Goal: Check status: Check status

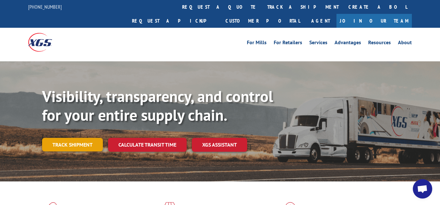
click at [85, 138] on link "Track shipment" at bounding box center [72, 145] width 61 height 14
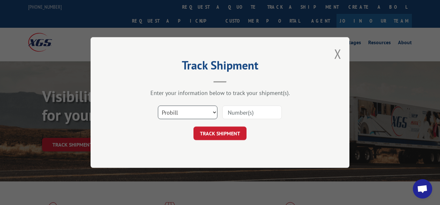
click at [158, 106] on select "Select category... Probill BOL PO" at bounding box center [187, 113] width 59 height 14
select select "bol"
click option "BOL" at bounding box center [0, 0] width 0 height 0
click at [239, 114] on input at bounding box center [251, 113] width 59 height 14
type input "7083475"
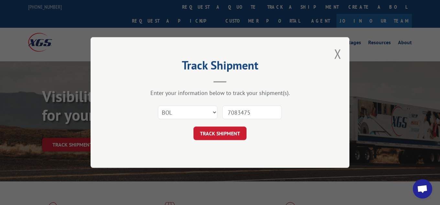
click button "TRACK SHIPMENT" at bounding box center [219, 134] width 53 height 14
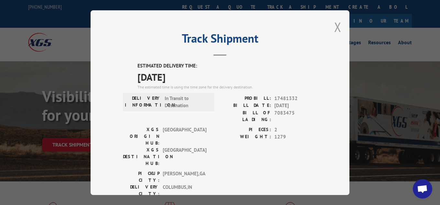
click at [341, 27] on button "Close modal" at bounding box center [337, 26] width 7 height 17
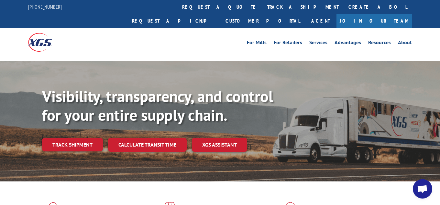
click at [93, 138] on link "Track shipment" at bounding box center [72, 145] width 61 height 14
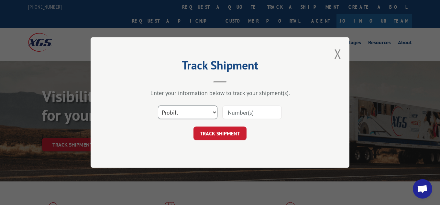
click at [158, 106] on select "Select category... Probill BOL PO" at bounding box center [187, 113] width 59 height 14
select select "bol"
click option "BOL" at bounding box center [0, 0] width 0 height 0
click at [248, 108] on input at bounding box center [251, 113] width 59 height 14
type input "7086260"
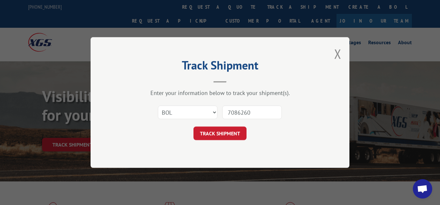
click button "TRACK SHIPMENT" at bounding box center [219, 134] width 53 height 14
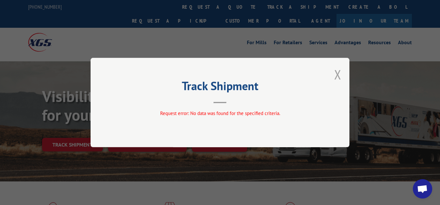
click at [336, 70] on button "Close modal" at bounding box center [337, 74] width 7 height 17
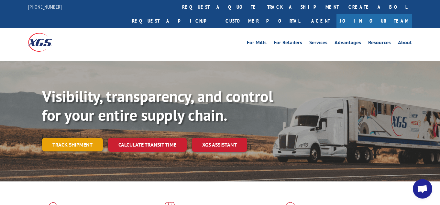
click at [75, 138] on link "Track shipment" at bounding box center [72, 145] width 61 height 14
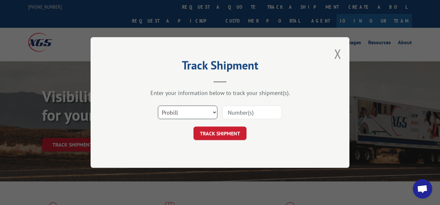
click at [158, 106] on select "Select category... Probill BOL PO" at bounding box center [187, 113] width 59 height 14
select select "bol"
click option "BOL" at bounding box center [0, 0] width 0 height 0
click at [233, 116] on input at bounding box center [251, 113] width 59 height 14
type input "2881384"
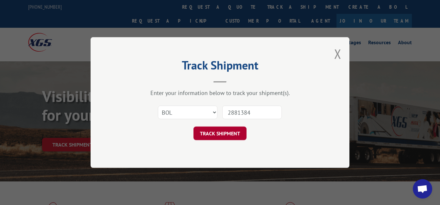
click at [210, 131] on button "TRACK SHIPMENT" at bounding box center [219, 134] width 53 height 14
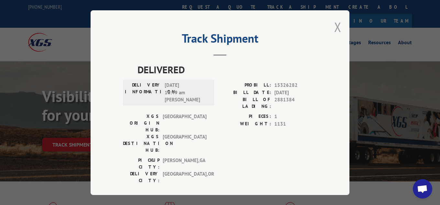
click at [337, 27] on button "Close modal" at bounding box center [337, 26] width 7 height 17
